Goal: Find specific page/section: Find specific page/section

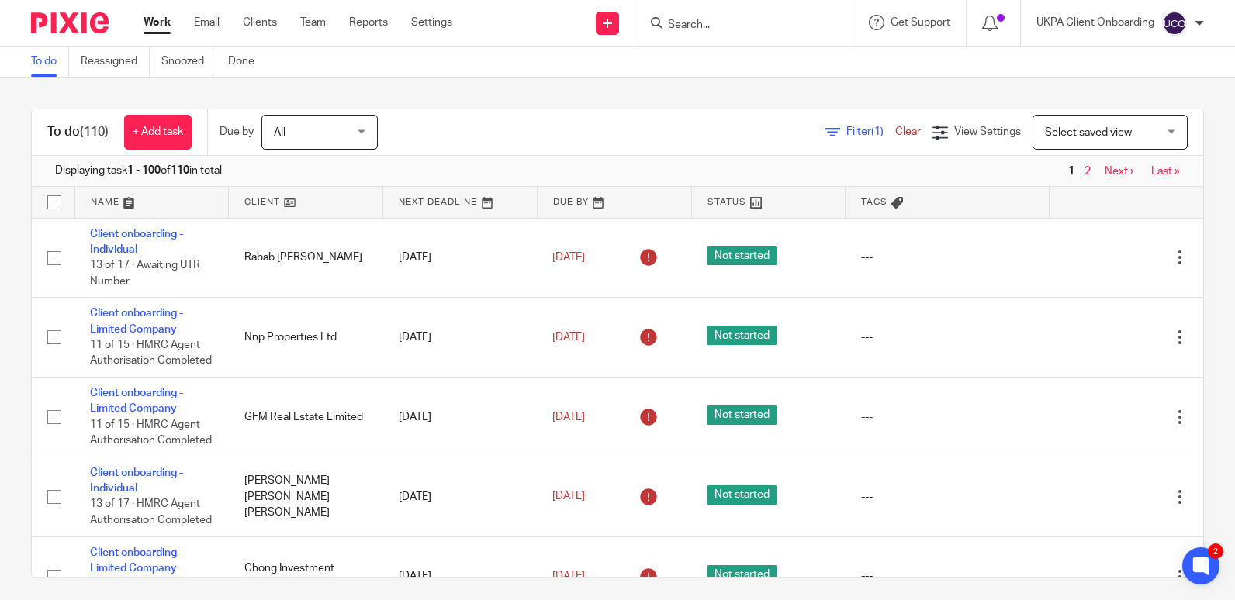
click at [706, 29] on input "Search" at bounding box center [736, 26] width 140 height 14
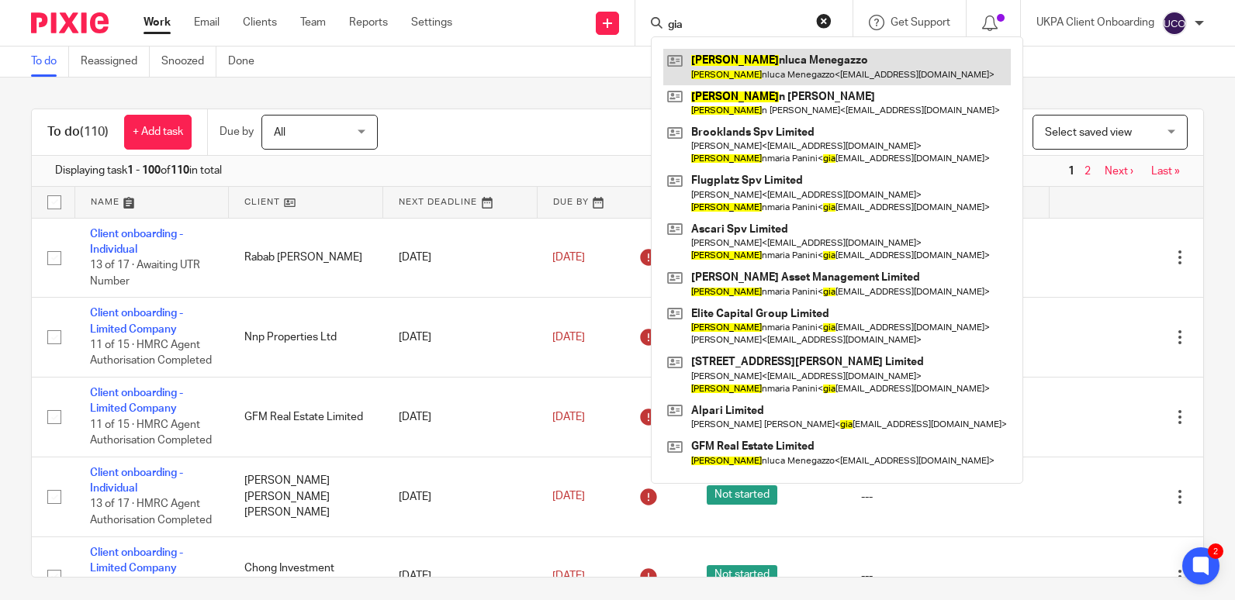
type input "gia"
click at [713, 53] on link at bounding box center [836, 67] width 347 height 36
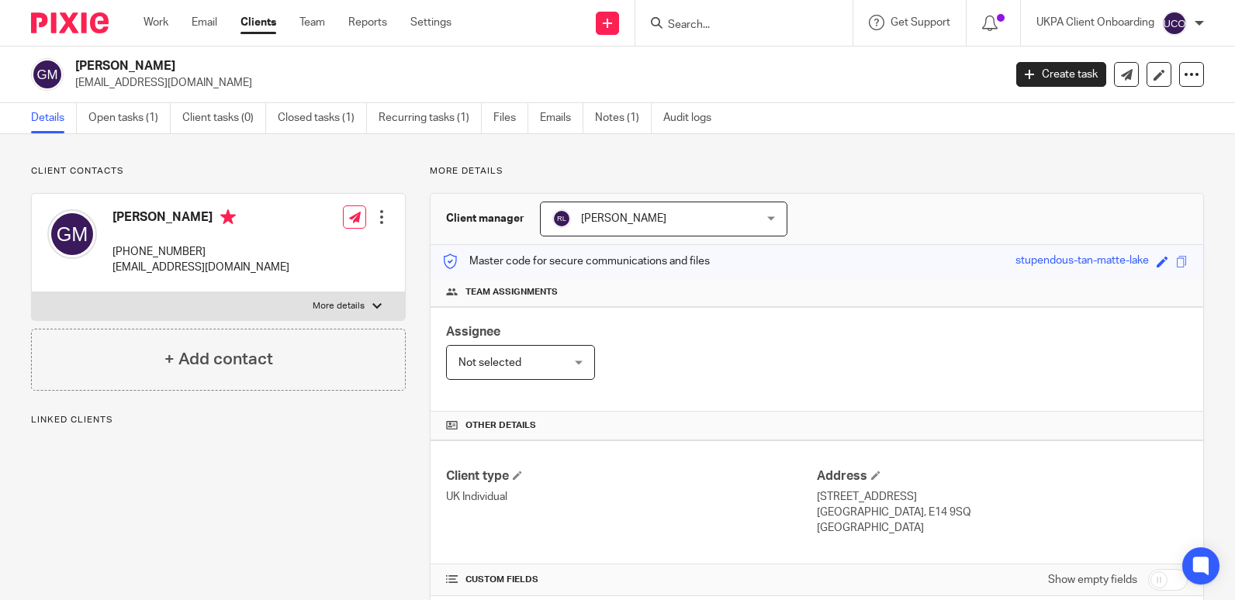
click at [683, 354] on div "Assignee Not selected Not selected Not selected [PERSON_NAME] [PERSON_NAME] [PE…" at bounding box center [816, 359] width 772 height 105
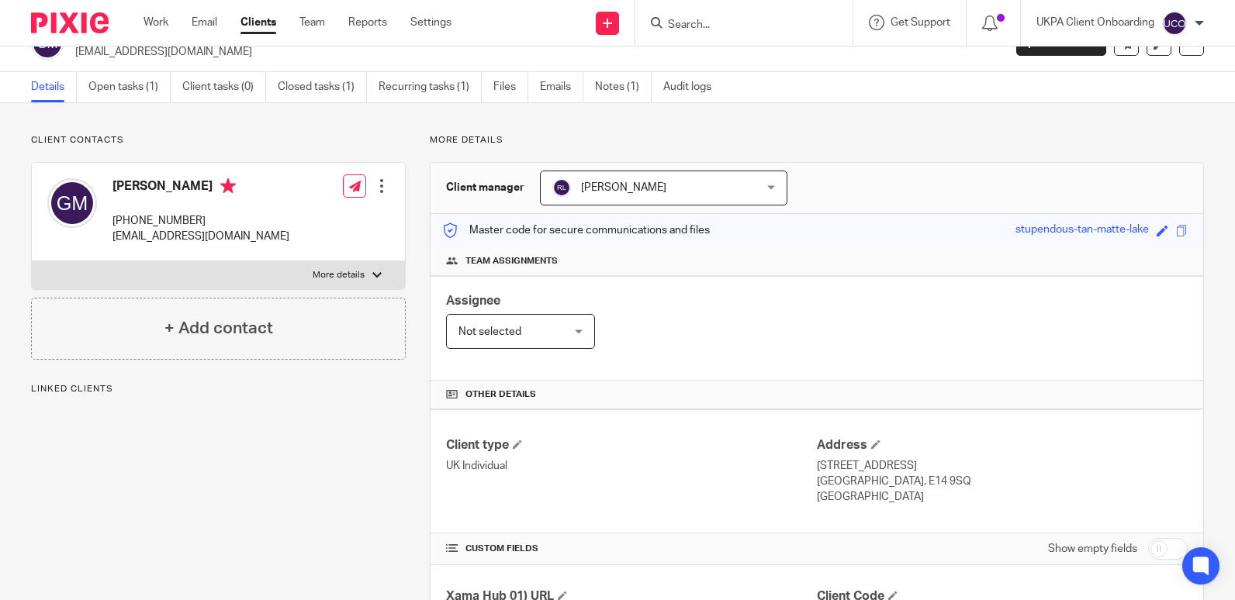
scroll to position [62, 0]
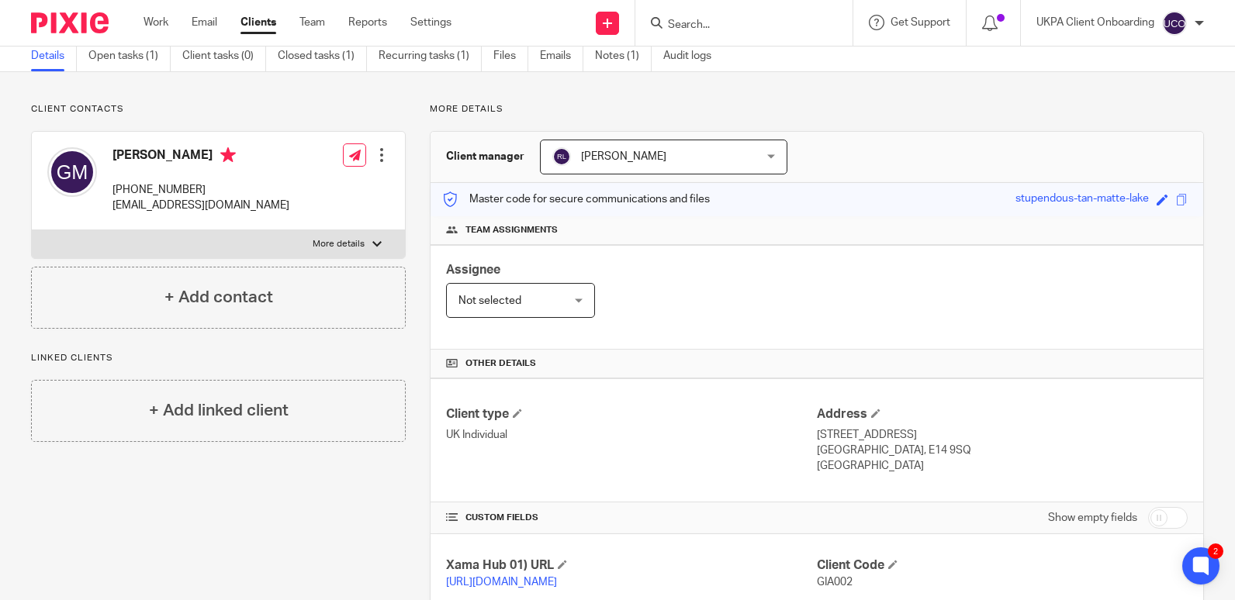
click at [775, 19] on input "Search" at bounding box center [736, 26] width 140 height 14
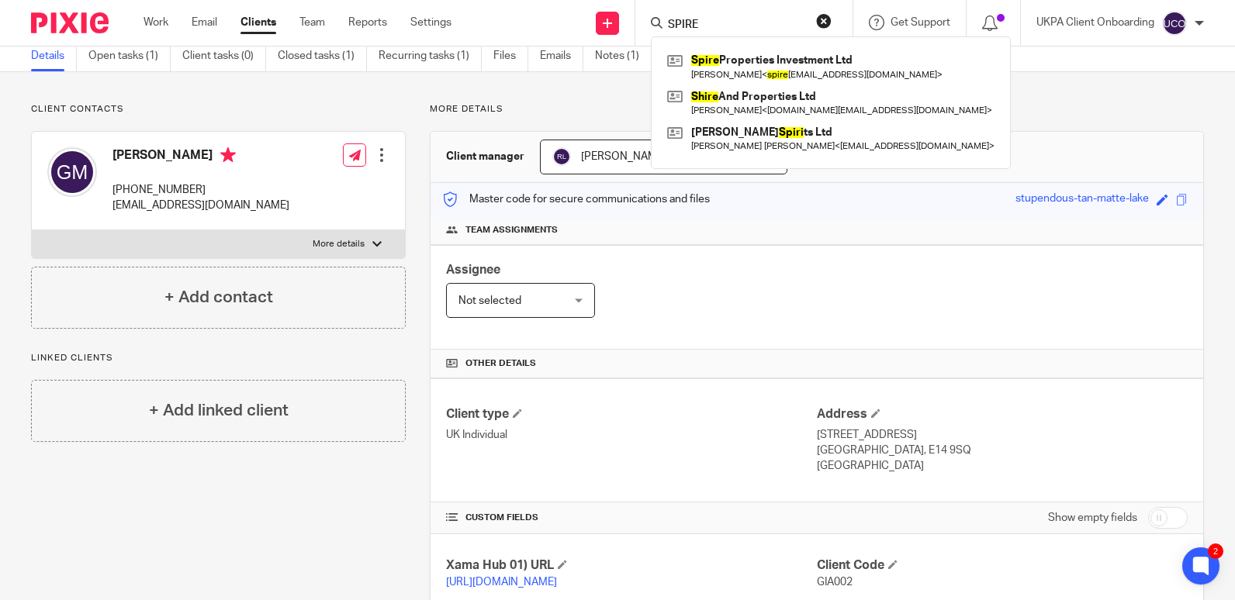
type input "SPIRE"
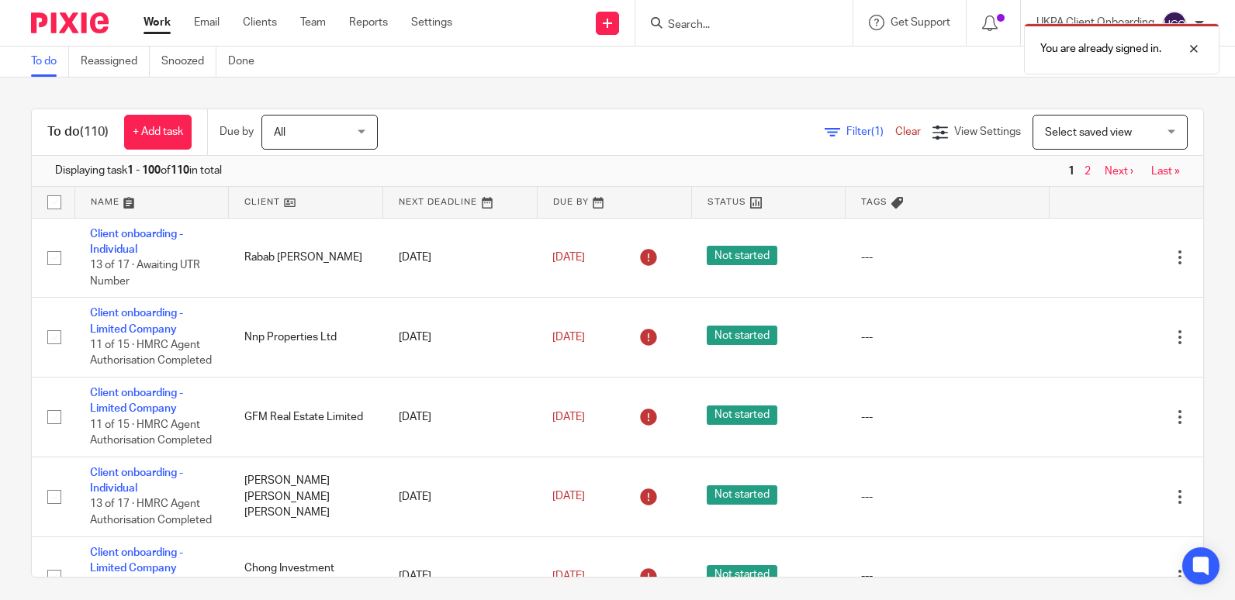
click at [679, 25] on div "You are already signed in." at bounding box center [918, 45] width 602 height 59
click at [689, 24] on div "You are already signed in." at bounding box center [918, 45] width 602 height 59
click at [689, 25] on input "Search" at bounding box center [736, 26] width 140 height 14
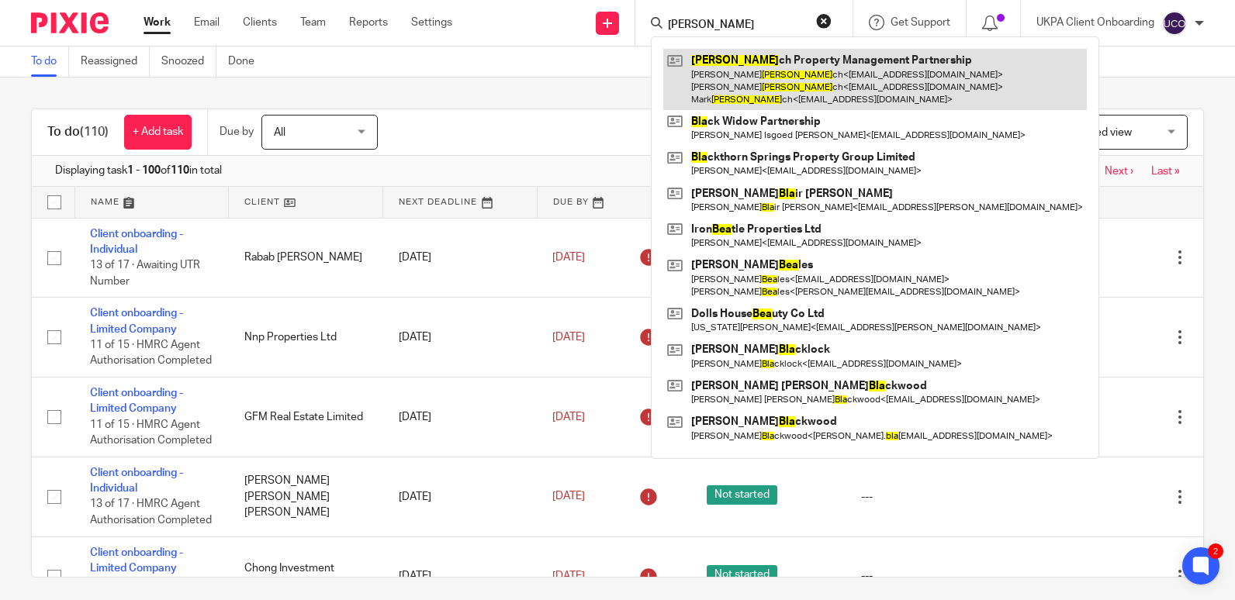
type input "BLEA"
click at [713, 74] on link at bounding box center [874, 79] width 423 height 61
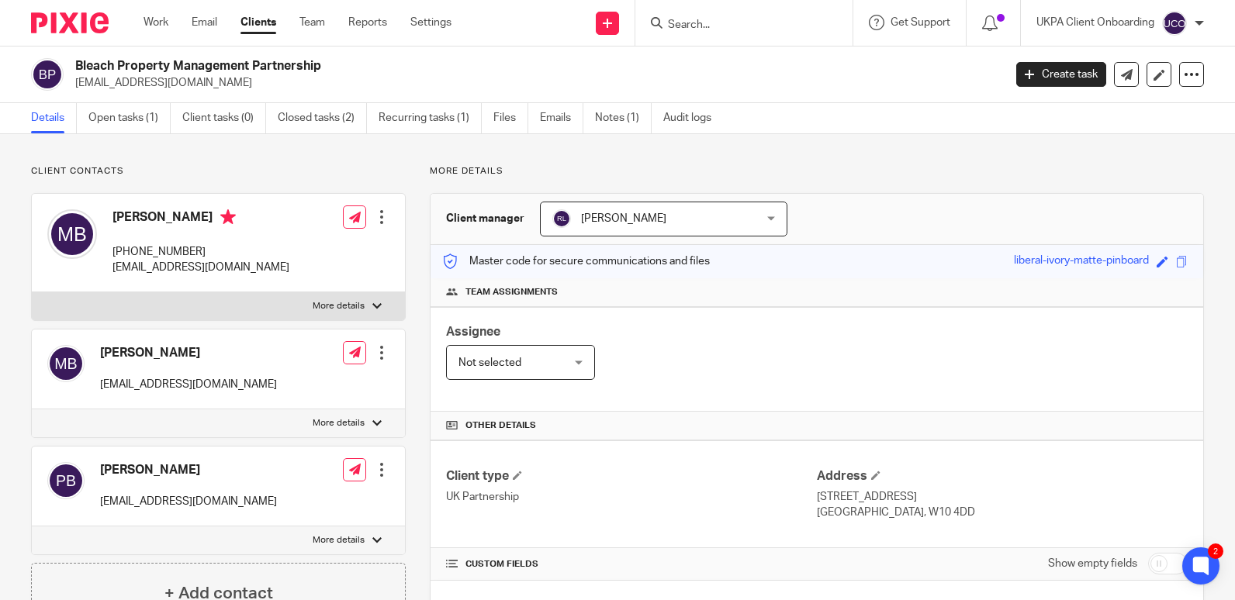
click at [273, 65] on h2 "Bleach Property Management Partnership" at bounding box center [442, 66] width 734 height 16
copy div "Bleach Property Management Partnership"
click at [743, 344] on div "Assignee Not selected Not selected Not selected [PERSON_NAME] [PERSON_NAME] [PE…" at bounding box center [816, 359] width 772 height 105
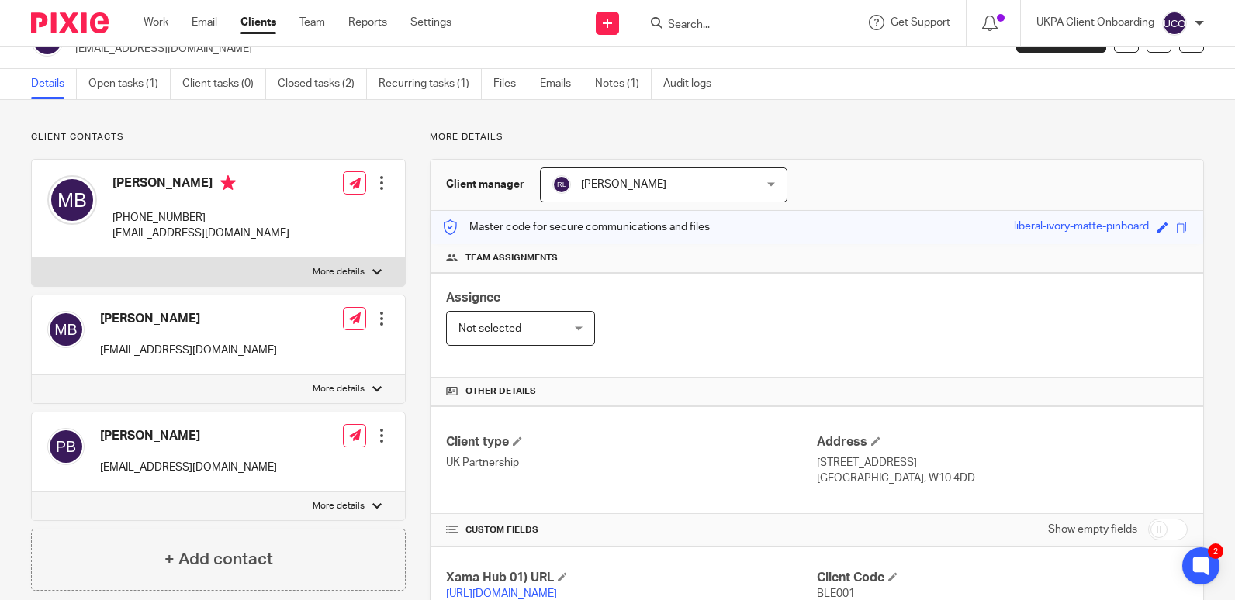
scroll to position [62, 0]
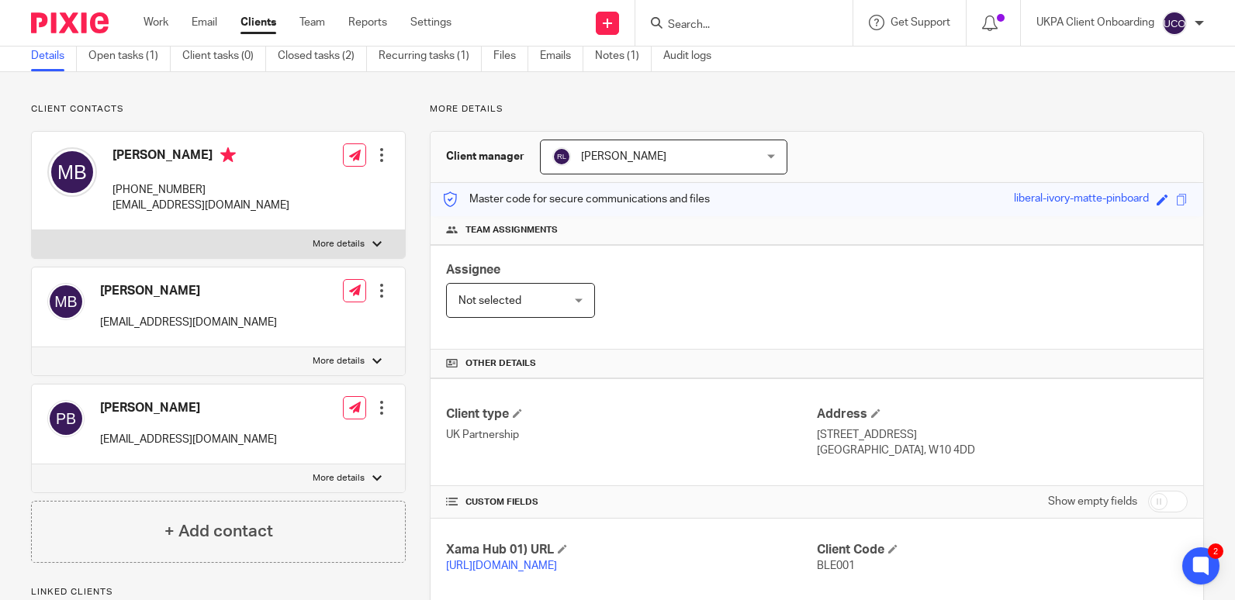
click at [699, 23] on input "Search" at bounding box center [736, 26] width 140 height 14
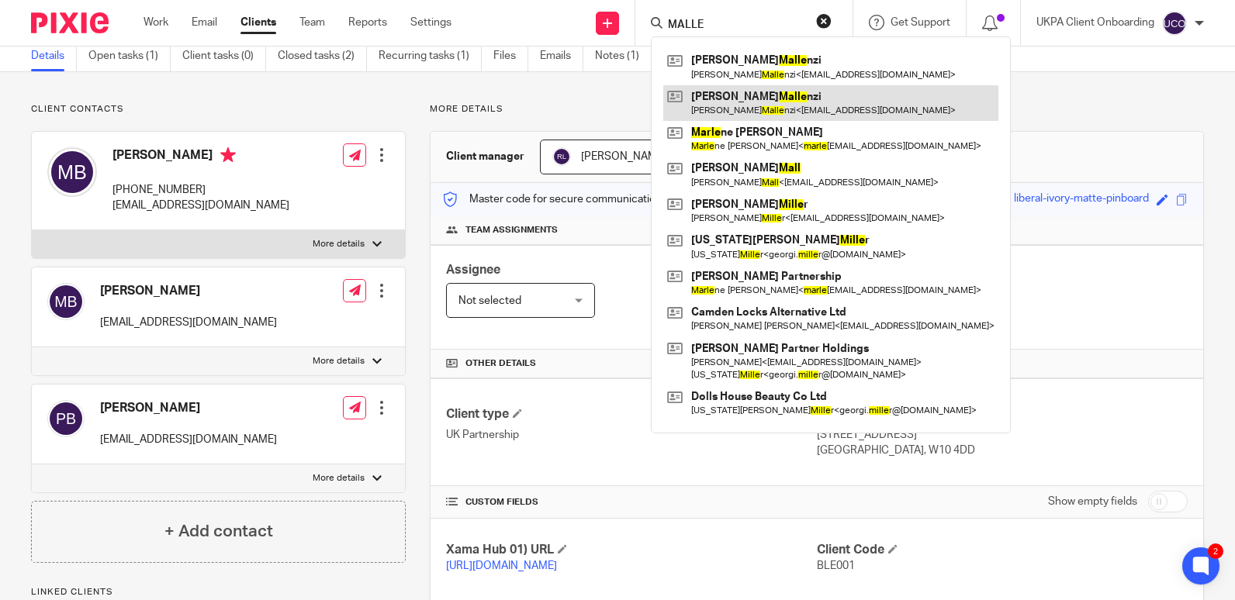
type input "MALLE"
click at [731, 104] on link at bounding box center [830, 103] width 335 height 36
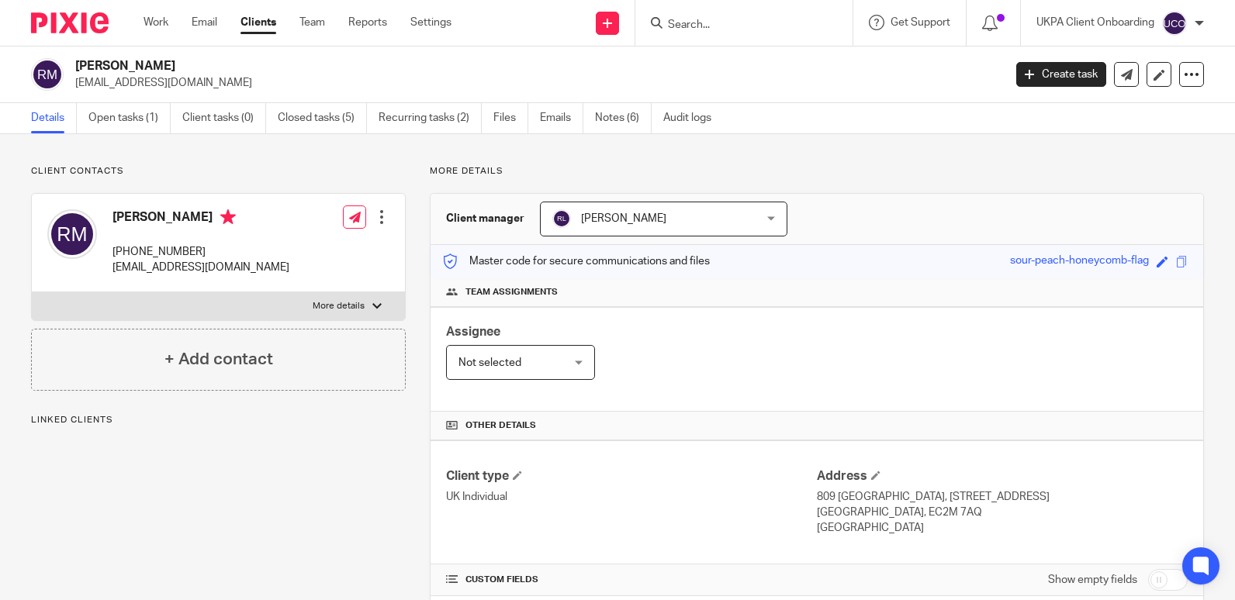
click at [161, 68] on h2 "[PERSON_NAME]" at bounding box center [442, 66] width 734 height 16
drag, startPoint x: 0, startPoint y: 0, endPoint x: 161, endPoint y: 68, distance: 174.4
click at [161, 68] on h2 "[PERSON_NAME]" at bounding box center [442, 66] width 734 height 16
copy div "[PERSON_NAME]"
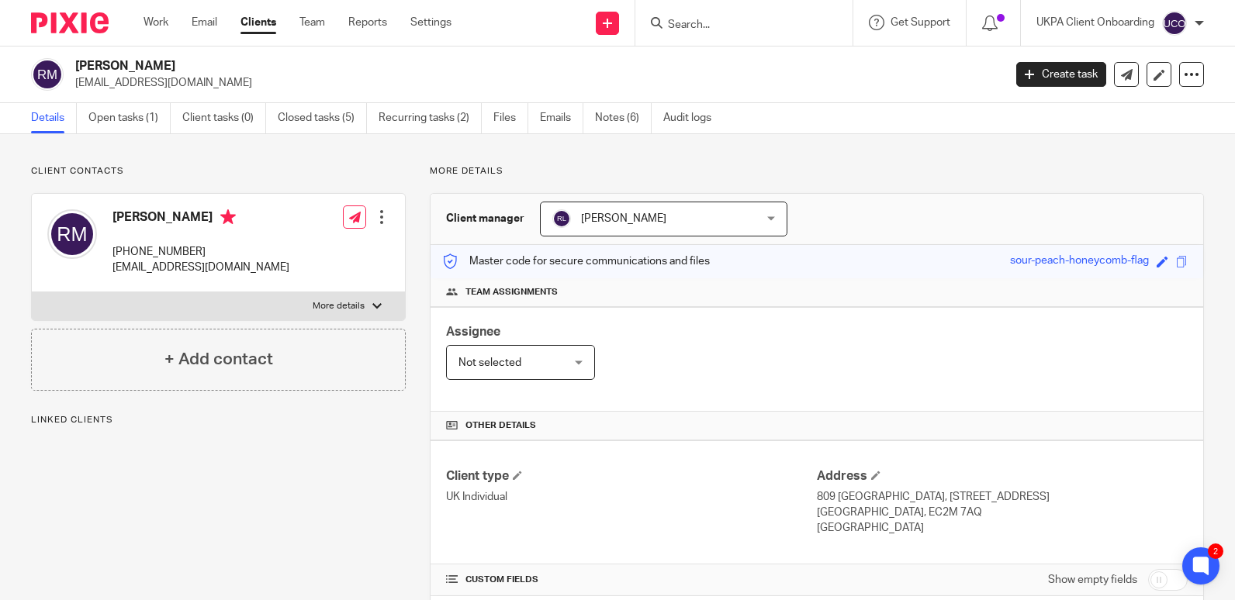
click at [786, 390] on div "Assignee Not selected Not selected Not selected [PERSON_NAME] [PERSON_NAME] [PE…" at bounding box center [816, 359] width 772 height 105
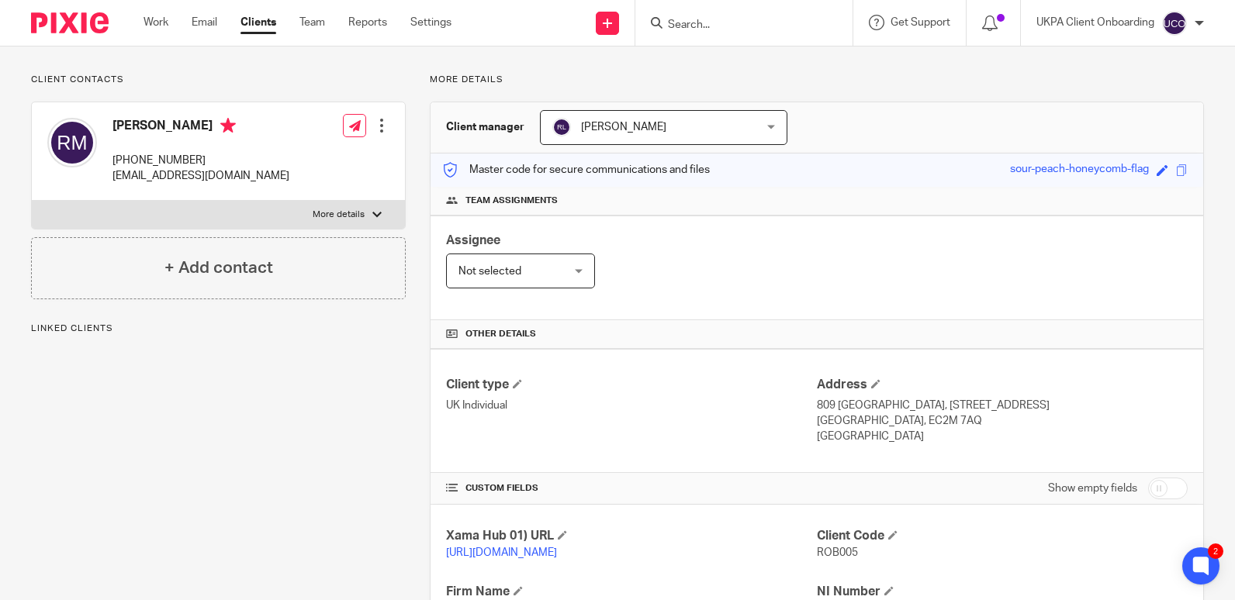
scroll to position [93, 0]
click at [729, 26] on input "Search" at bounding box center [736, 26] width 140 height 14
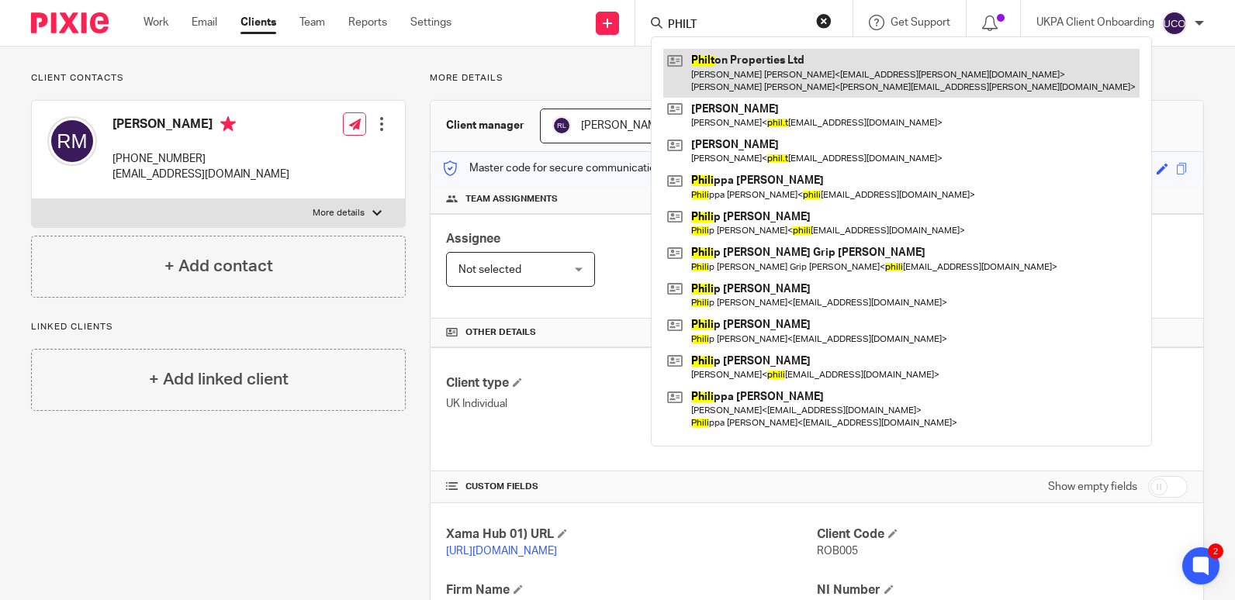
type input "PHILT"
click at [712, 71] on link at bounding box center [901, 73] width 476 height 48
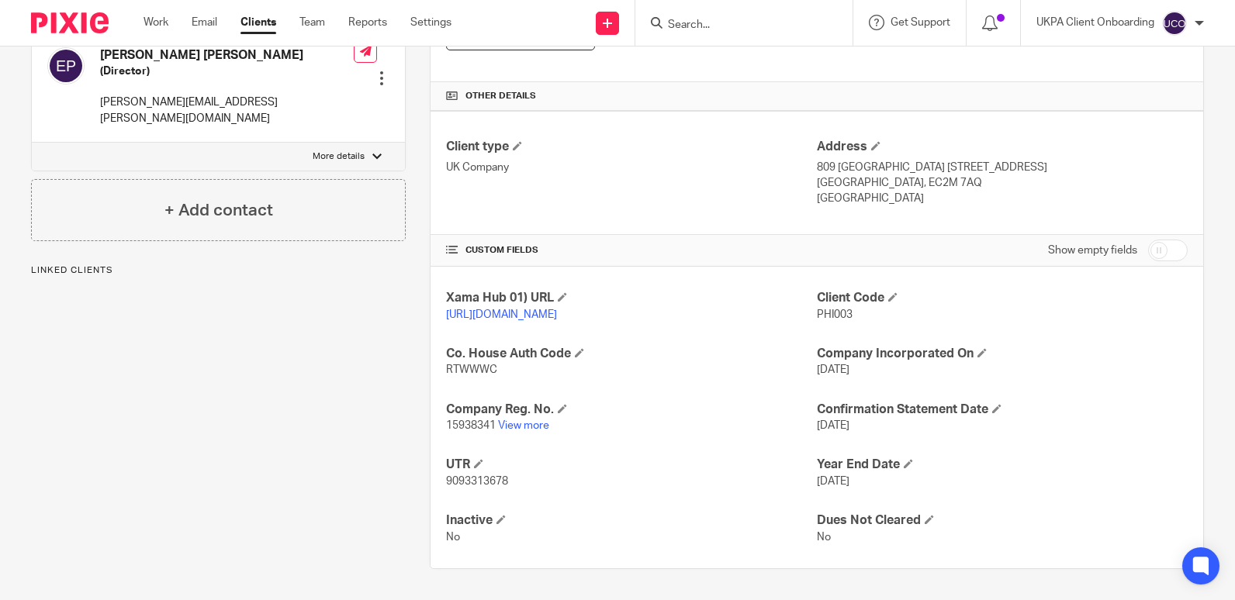
scroll to position [345, 0]
click at [692, 26] on input "Search" at bounding box center [736, 26] width 140 height 14
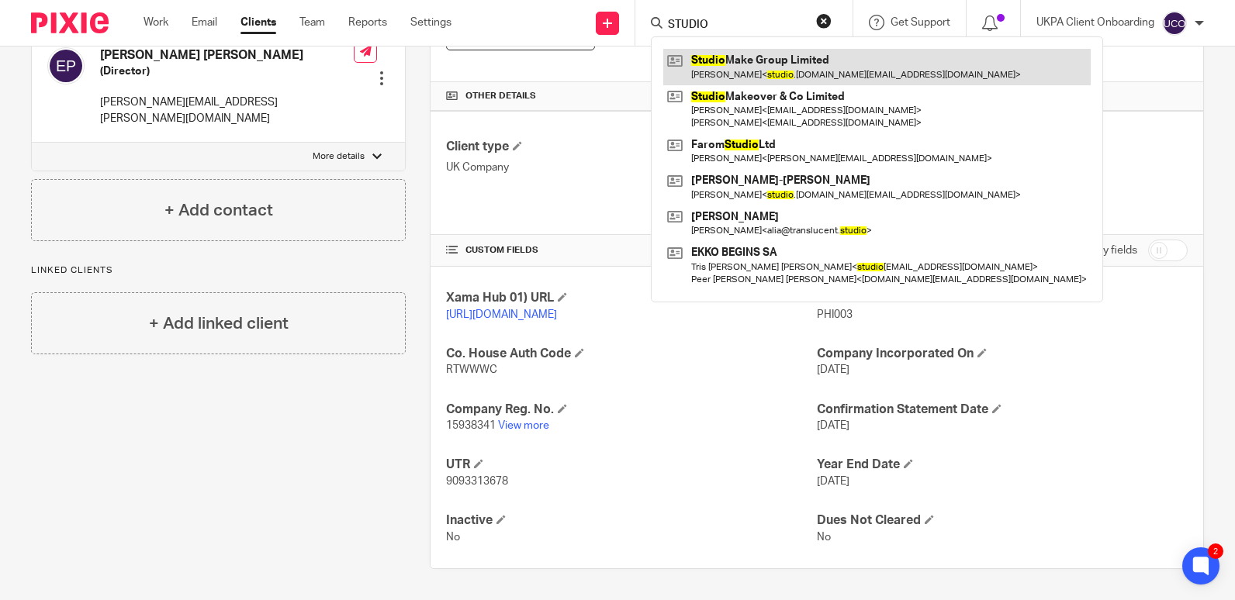
type input "STUDIO"
click at [771, 81] on link at bounding box center [876, 67] width 427 height 36
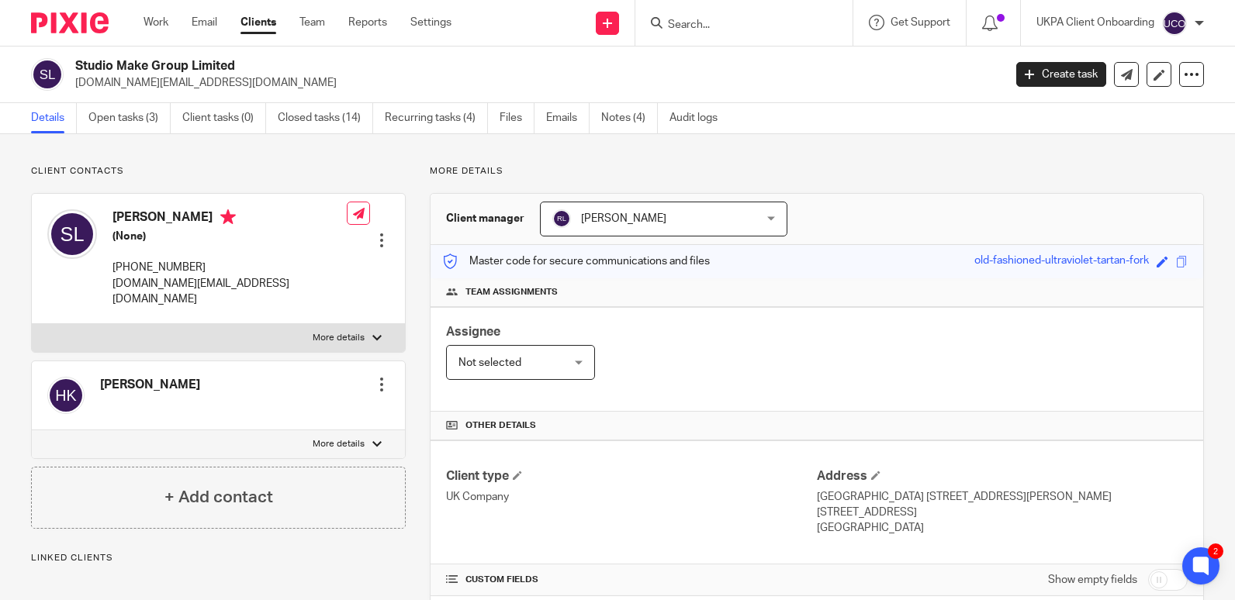
click at [731, 315] on div "Assignee Not selected Not selected Not selected [PERSON_NAME] [PERSON_NAME] [PE…" at bounding box center [816, 359] width 772 height 105
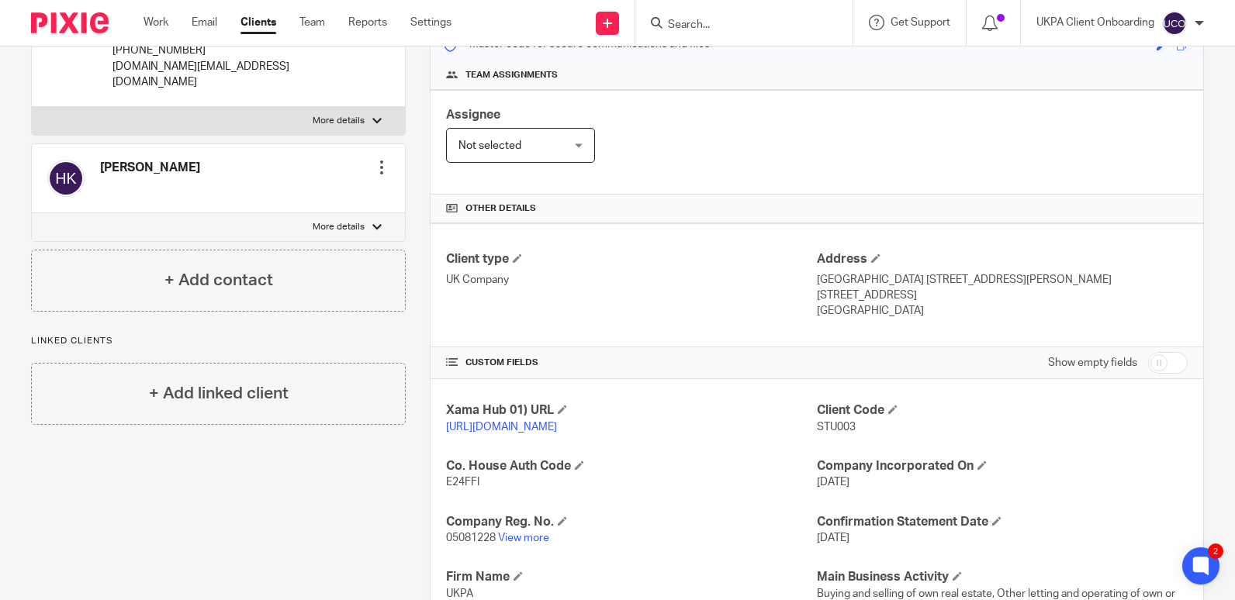
scroll to position [248, 0]
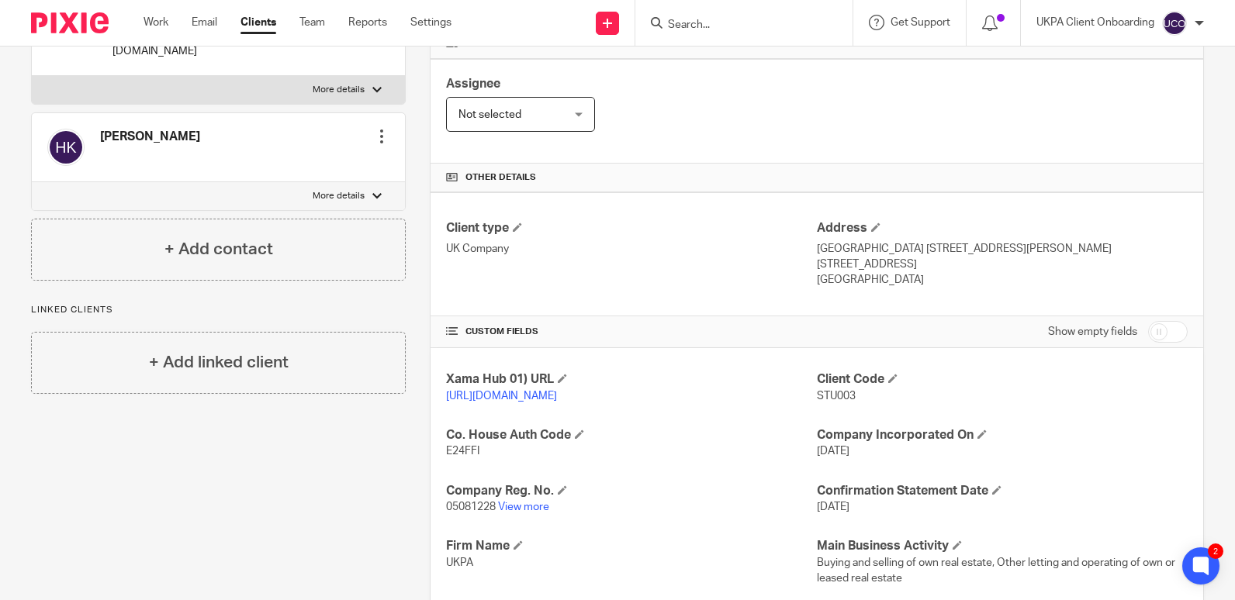
click at [584, 188] on div "Other details" at bounding box center [816, 178] width 772 height 29
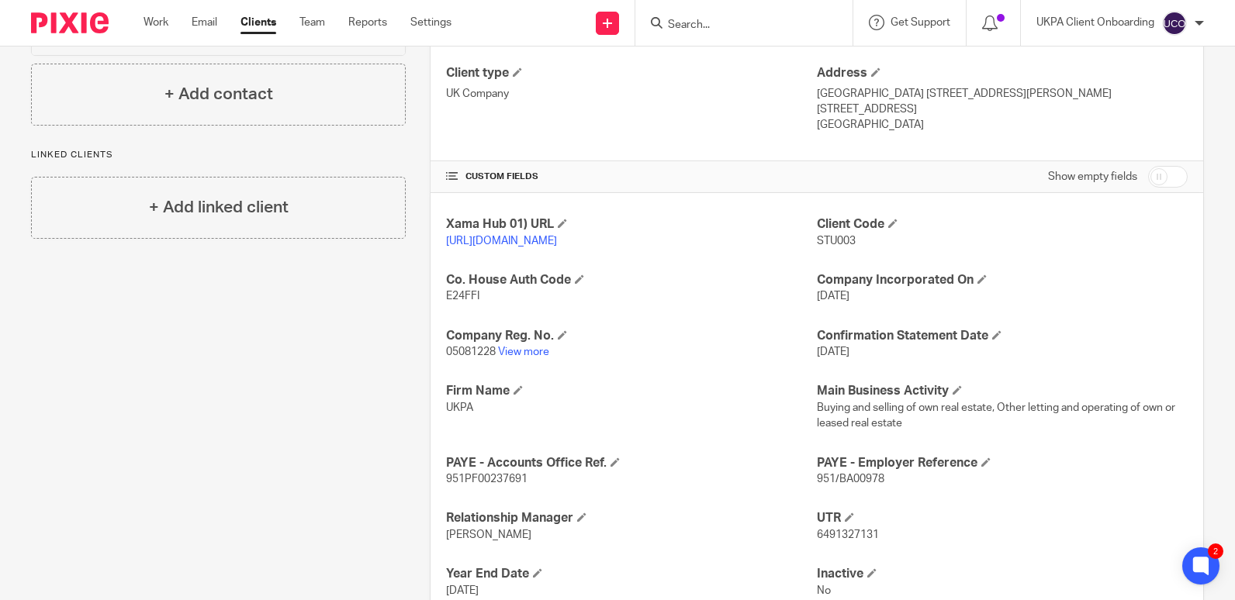
scroll to position [434, 0]
